Goal: Transaction & Acquisition: Purchase product/service

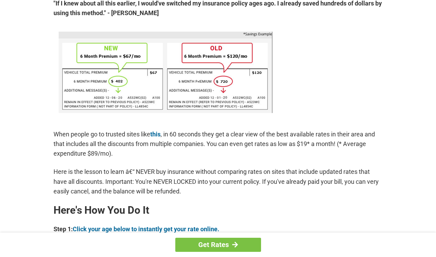
scroll to position [514, 0]
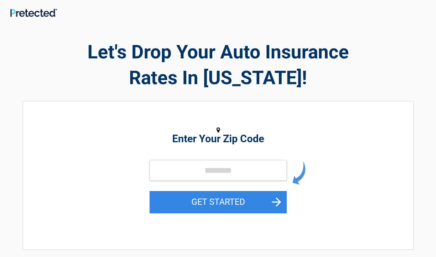
click at [219, 138] on h2 "Enter Your Zip Code" at bounding box center [218, 138] width 315 height 8
click at [218, 128] on icon at bounding box center [217, 130] width 3 height 6
click at [250, 139] on h2 "Enter Your Zip Code" at bounding box center [218, 138] width 315 height 8
click at [204, 181] on form "GET STARTED" at bounding box center [218, 194] width 137 height 69
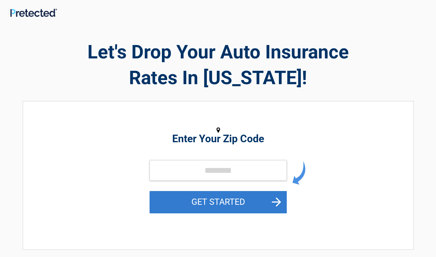
click at [202, 191] on button "GET STARTED" at bounding box center [218, 202] width 137 height 22
click at [202, 196] on button "GET STARTED" at bounding box center [218, 202] width 137 height 22
type input "*****"
click at [209, 198] on button "GET STARTED" at bounding box center [218, 202] width 137 height 22
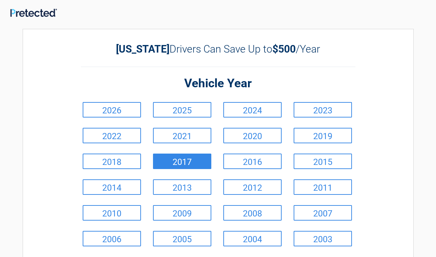
click at [183, 159] on link "2017" at bounding box center [182, 160] width 58 height 15
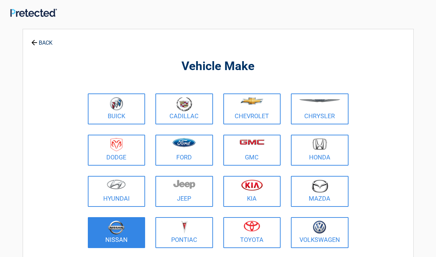
click at [119, 229] on img at bounding box center [116, 227] width 16 height 14
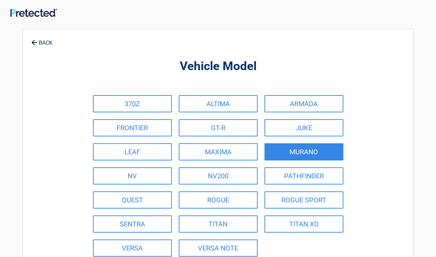
click at [304, 152] on link "MURANO" at bounding box center [303, 151] width 79 height 17
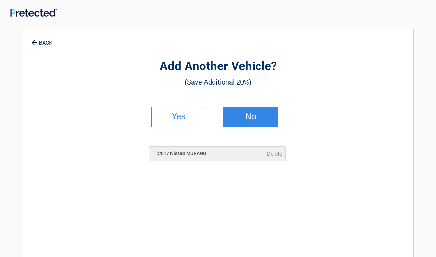
scroll to position [1, 0]
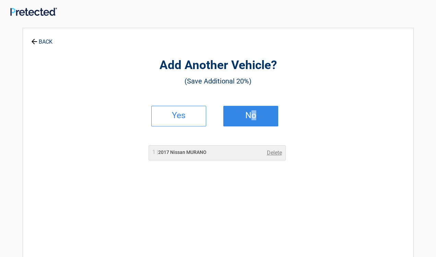
click at [249, 120] on link "No" at bounding box center [250, 116] width 55 height 21
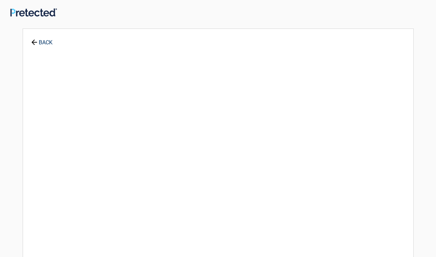
scroll to position [0, 0]
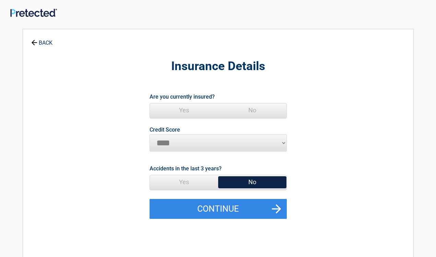
click at [198, 107] on span "Yes" at bounding box center [184, 110] width 68 height 14
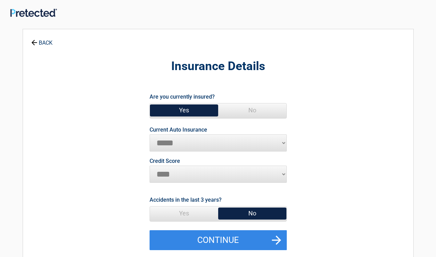
click at [198, 108] on span "Yes" at bounding box center [184, 110] width 68 height 14
click at [254, 212] on span "No" at bounding box center [252, 213] width 68 height 14
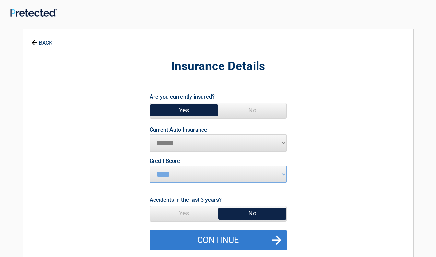
click at [238, 236] on button "Continue" at bounding box center [218, 240] width 137 height 20
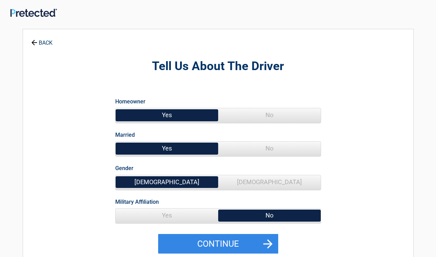
click at [156, 117] on span "Yes" at bounding box center [167, 115] width 103 height 14
click at [269, 116] on span "No" at bounding box center [269, 115] width 103 height 14
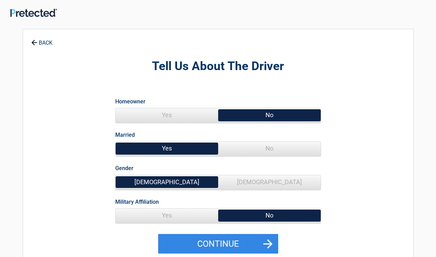
click at [269, 151] on span "No" at bounding box center [269, 148] width 103 height 14
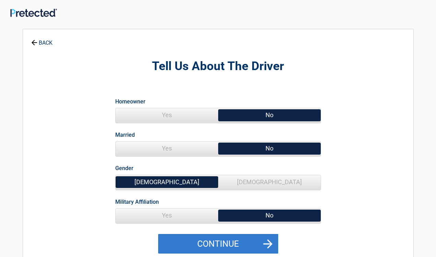
click at [203, 241] on button "Continue" at bounding box center [218, 244] width 120 height 20
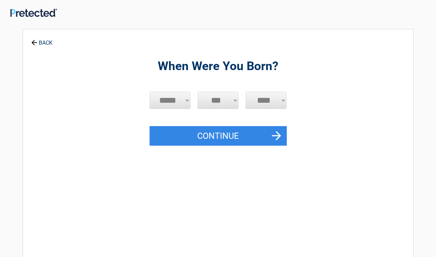
select select "*"
select select "**"
select select "****"
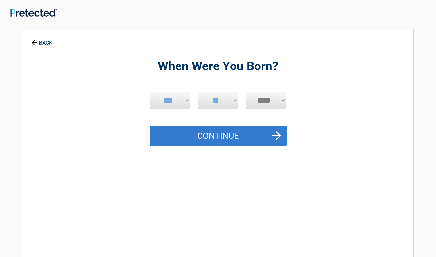
click at [215, 133] on button "Continue" at bounding box center [218, 136] width 137 height 20
